Goal: Task Accomplishment & Management: Complete application form

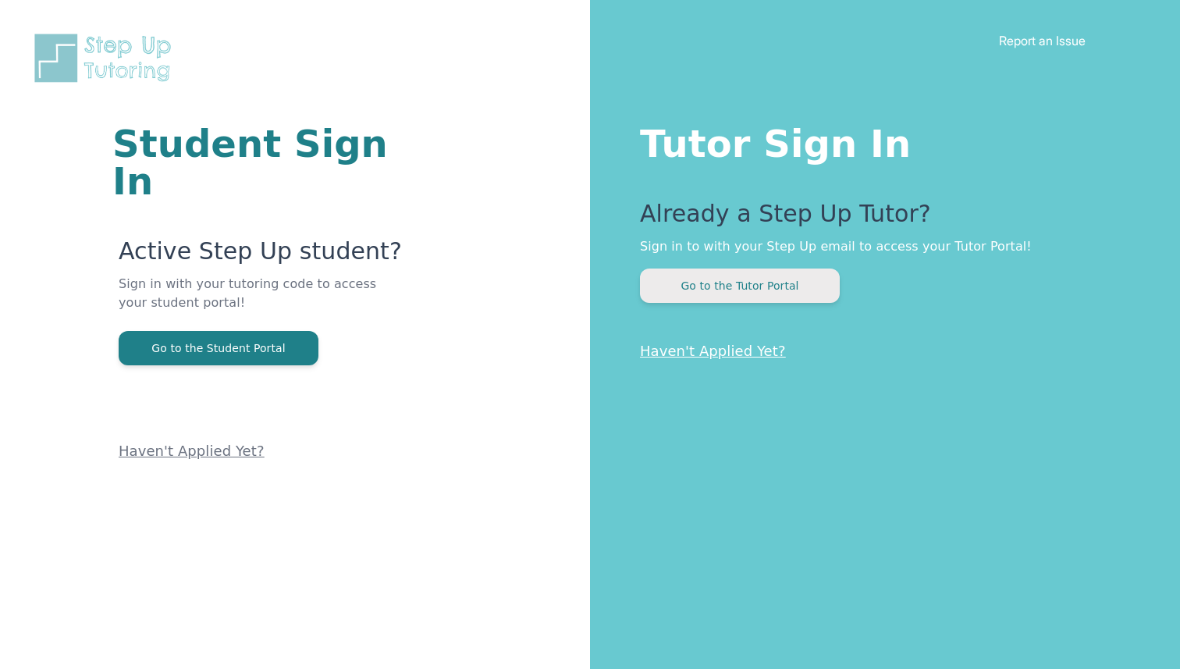
click at [775, 269] on button "Go to the Tutor Portal" at bounding box center [740, 286] width 200 height 34
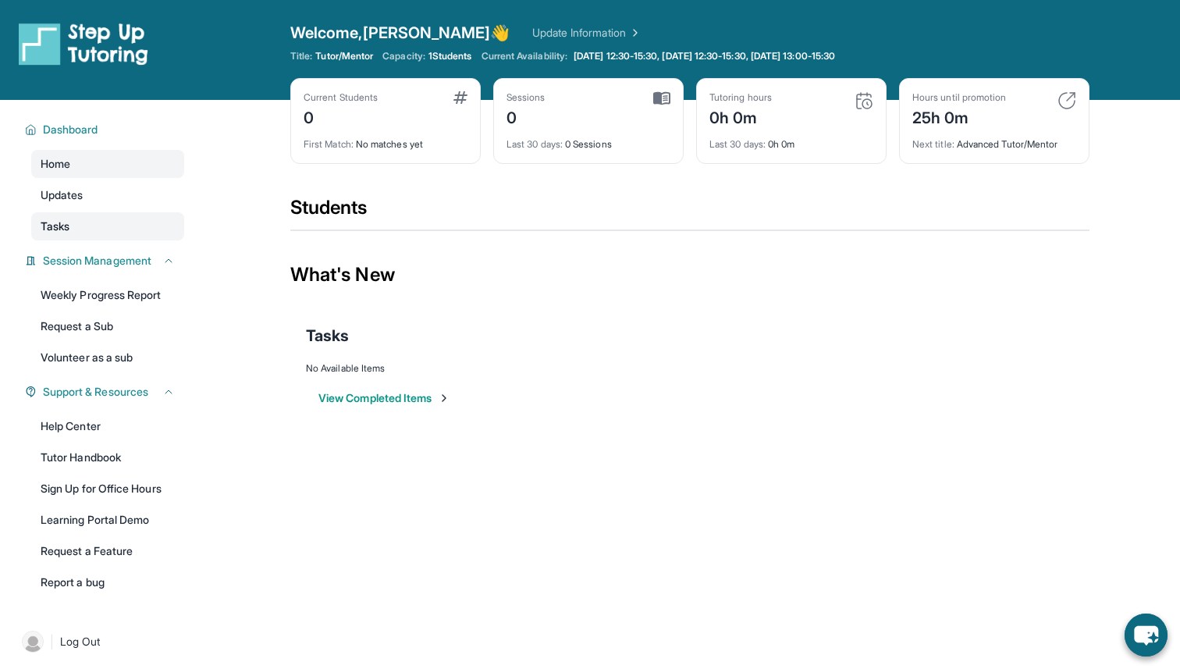
click at [126, 215] on link "Tasks" at bounding box center [107, 226] width 153 height 28
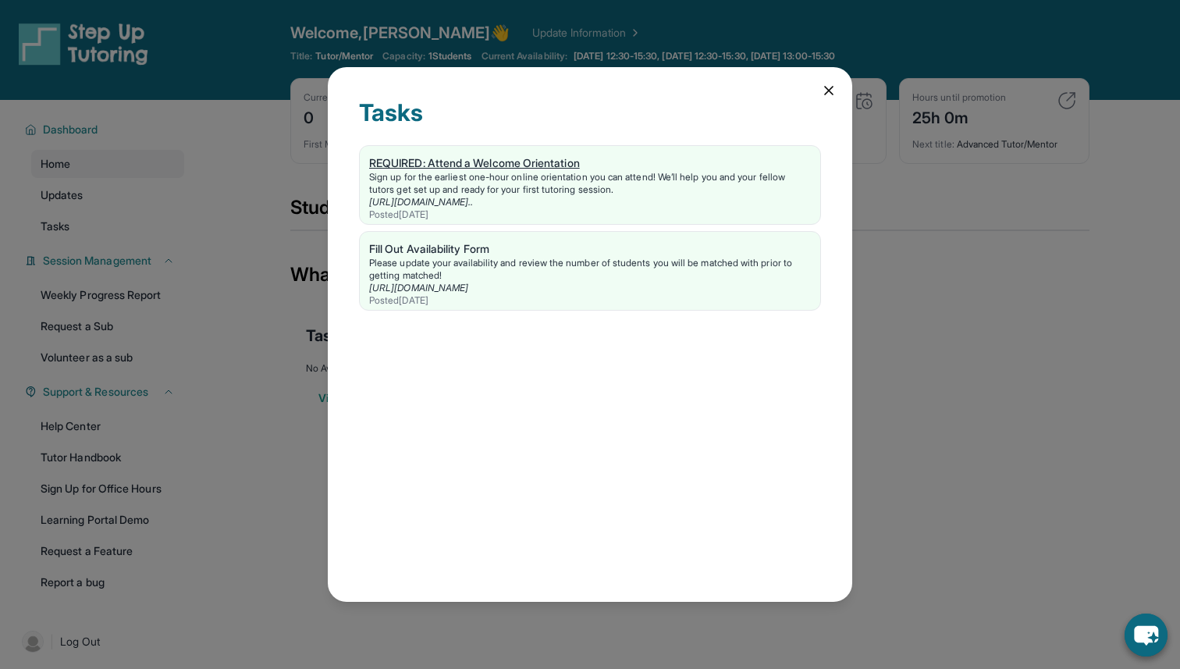
click at [498, 155] on link "REQUIRED: Attend a Welcome Orientation Sign up for the earliest one-hour online…" at bounding box center [590, 185] width 461 height 78
click at [458, 244] on div "Fill Out Availability Form" at bounding box center [590, 249] width 442 height 16
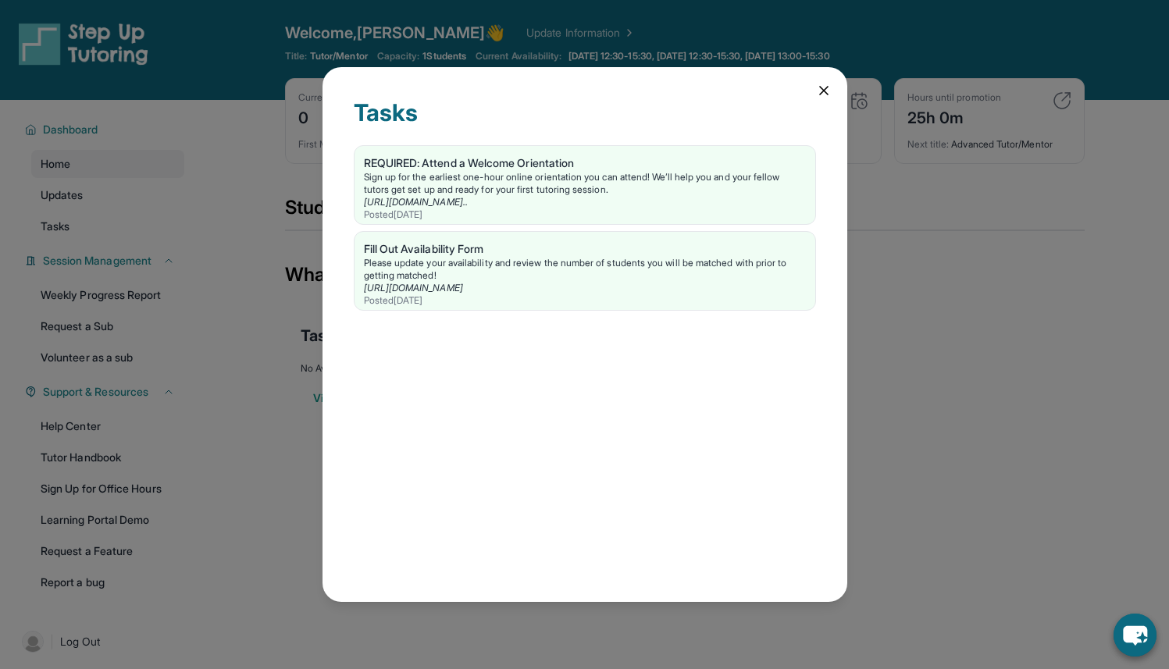
click at [824, 87] on icon at bounding box center [824, 91] width 16 height 16
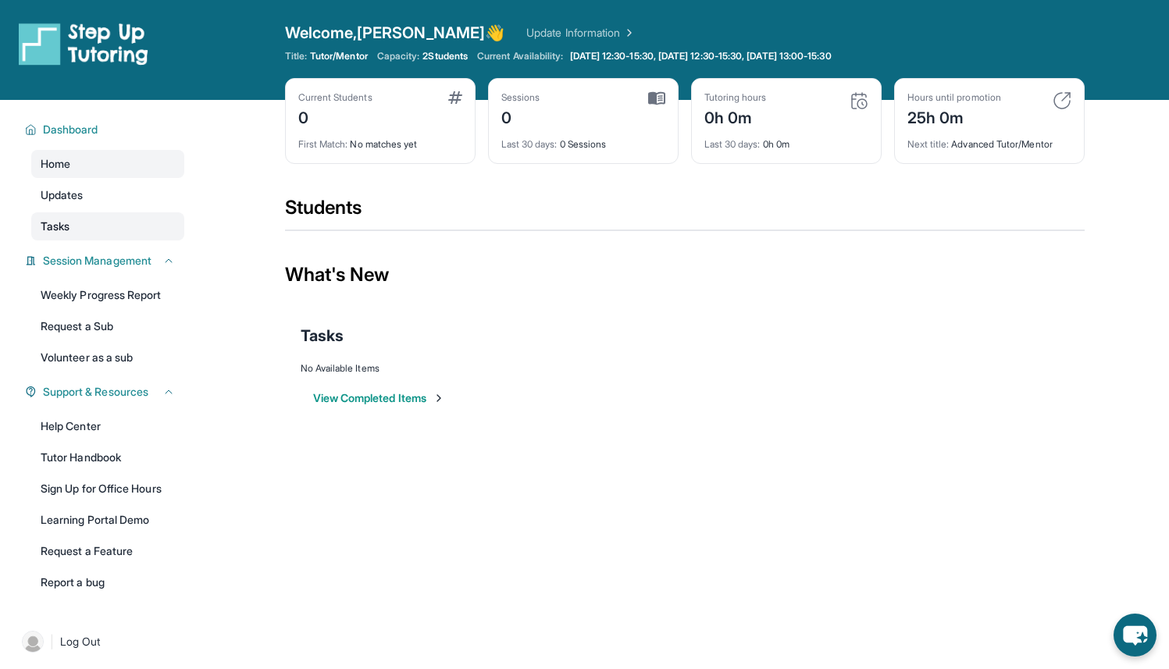
click at [85, 225] on link "Tasks" at bounding box center [107, 226] width 153 height 28
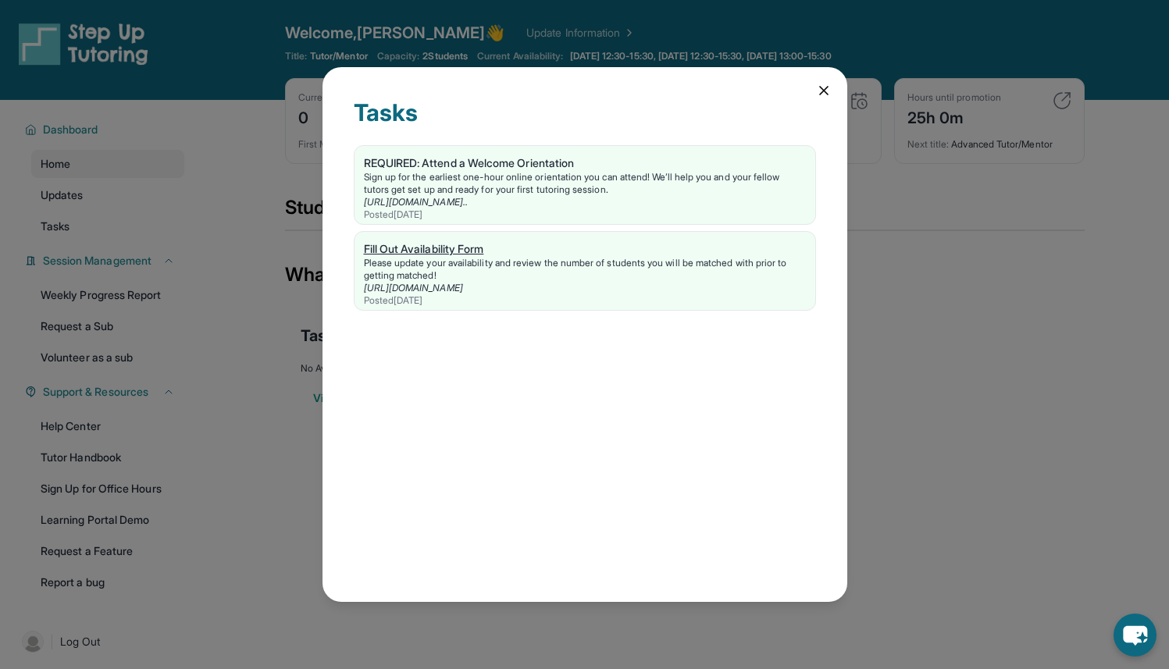
click at [454, 249] on div "Fill Out Availability Form" at bounding box center [585, 249] width 442 height 16
